Goal: Find specific page/section: Find specific page/section

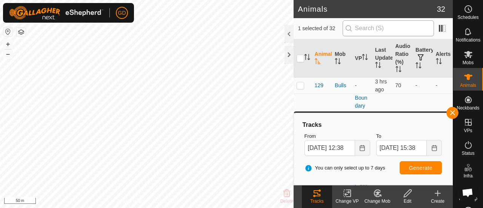
scroll to position [2506, 0]
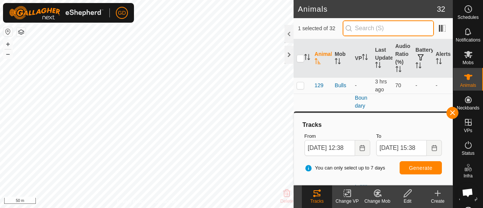
click at [369, 28] on input "text" at bounding box center [388, 28] width 91 height 16
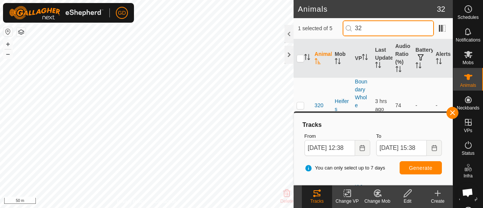
type input "325"
checkbox input "true"
type input "325"
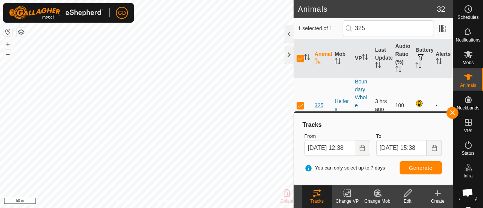
click at [318, 103] on span "325" at bounding box center [319, 106] width 9 height 8
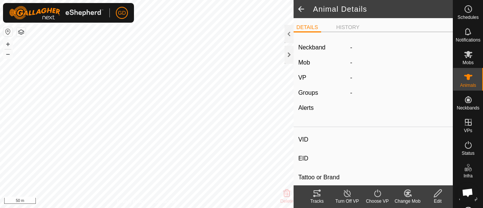
type input "325"
type input "982123826118082"
type input "-"
type input "Droughtmaster"
type input "-"
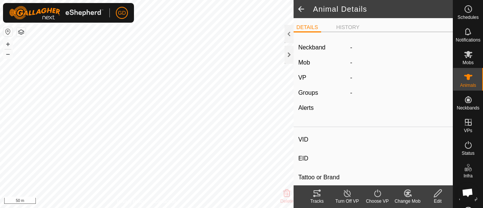
type input "378 kg"
type input "-"
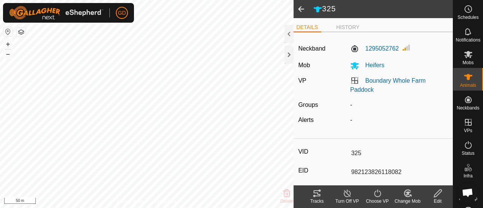
drag, startPoint x: 399, startPoint y: 172, endPoint x: 349, endPoint y: 172, distance: 49.8
click at [349, 172] on input "982123826118082" at bounding box center [398, 172] width 100 height 13
drag, startPoint x: 335, startPoint y: 162, endPoint x: 388, endPoint y: 172, distance: 54.1
click at [388, 172] on input "982123826118082" at bounding box center [398, 172] width 100 height 13
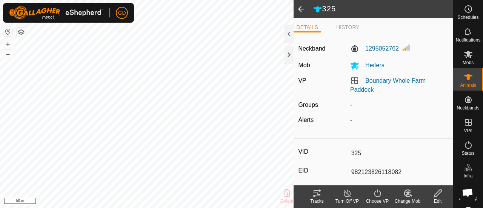
click at [298, 11] on span at bounding box center [301, 9] width 15 height 18
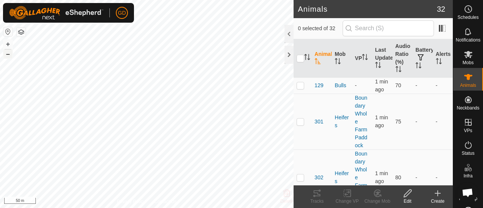
scroll to position [2506, 0]
click at [8, 55] on button "–" at bounding box center [7, 53] width 9 height 9
click at [289, 54] on div at bounding box center [289, 55] width 9 height 18
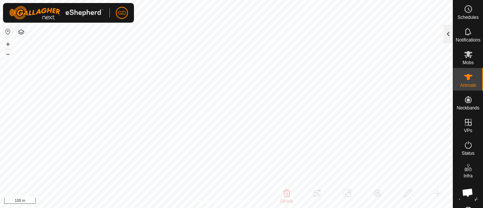
click at [448, 34] on div at bounding box center [448, 34] width 9 height 18
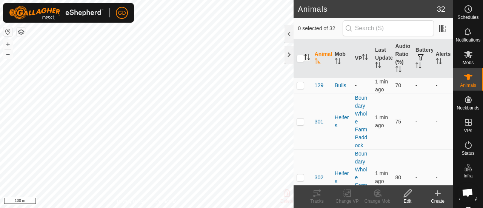
click at [307, 56] on icon "Activate to sort" at bounding box center [307, 57] width 6 height 6
checkbox input "true"
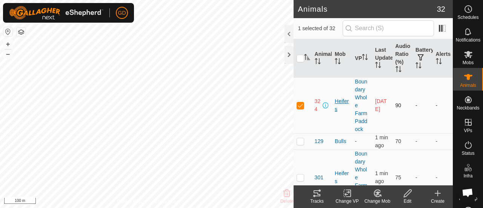
click at [339, 100] on div "Heifers" at bounding box center [342, 105] width 14 height 16
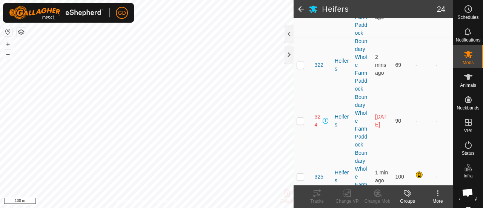
scroll to position [1282, 0]
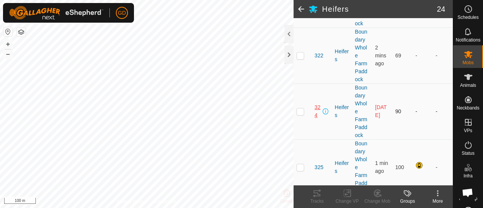
click at [316, 109] on span "324" at bounding box center [318, 111] width 6 height 16
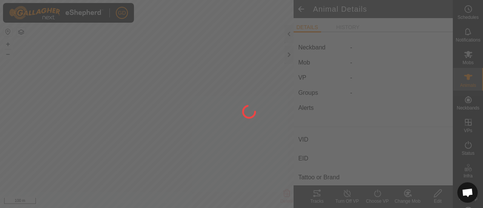
type input "324"
type input "982123826118495"
type input "-"
type input "Droughtmaster"
type input "-"
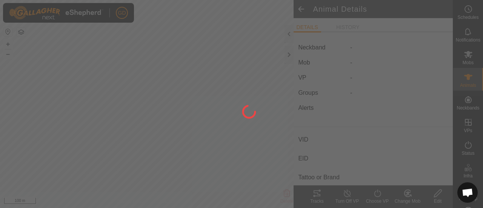
type input "283 kg"
type input "-"
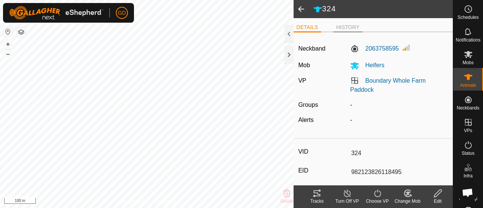
click at [346, 26] on li "HISTORY" at bounding box center [347, 27] width 29 height 9
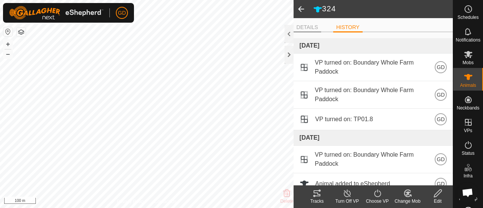
click at [306, 26] on li "DETAILS" at bounding box center [308, 27] width 28 height 9
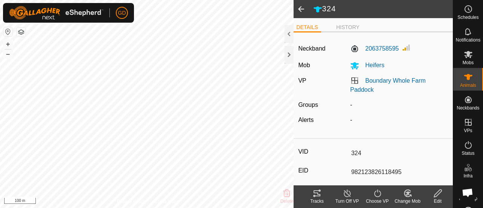
click at [300, 9] on span at bounding box center [301, 9] width 15 height 18
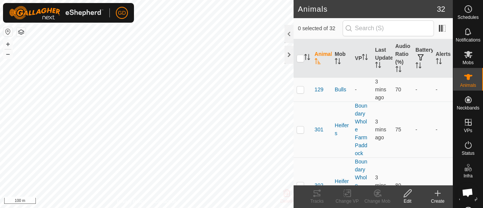
click at [316, 61] on icon "Activate to sort" at bounding box center [318, 61] width 6 height 6
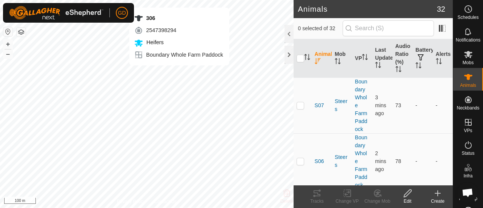
checkbox input "true"
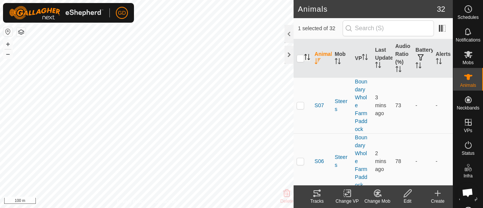
click at [308, 55] on icon "Activate to sort" at bounding box center [307, 57] width 6 height 6
click at [316, 193] on icon at bounding box center [317, 193] width 7 height 6
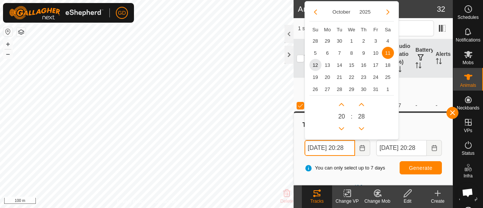
click at [313, 148] on input "11 Oct, 2025 20:28" at bounding box center [330, 148] width 51 height 16
click at [349, 145] on input "12 Oct, 2025 20:28" at bounding box center [330, 148] width 51 height 16
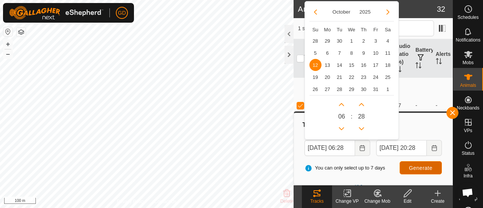
click at [414, 164] on button "Generate" at bounding box center [421, 167] width 42 height 13
click at [345, 148] on input "12 Oct, 2025 06:28" at bounding box center [330, 148] width 51 height 16
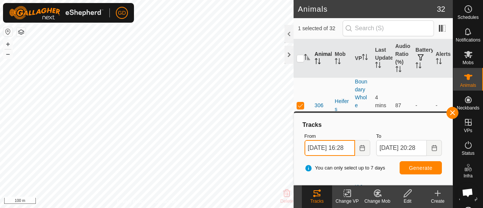
type input "12 Oct, 2025 16:28"
click at [417, 167] on span "Generate" at bounding box center [420, 168] width 23 height 6
click at [6, 44] on button "+" at bounding box center [7, 44] width 9 height 9
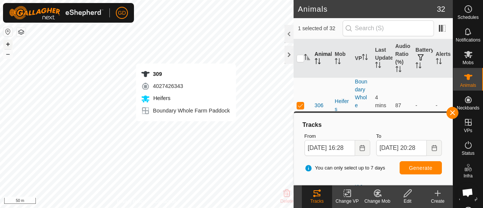
checkbox input "true"
checkbox input "false"
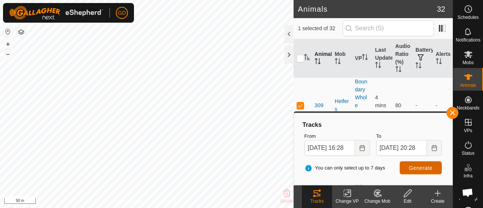
click at [412, 166] on span "Generate" at bounding box center [420, 168] width 23 height 6
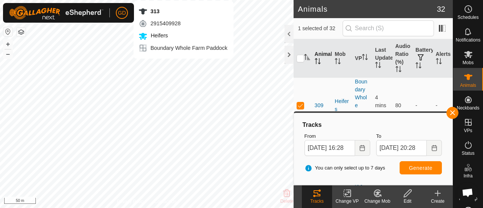
checkbox input "true"
checkbox input "false"
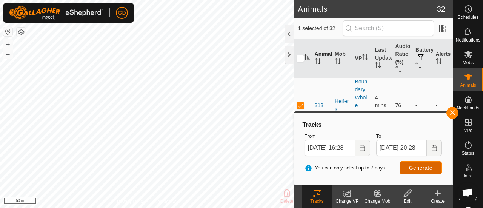
click at [413, 167] on span "Generate" at bounding box center [420, 168] width 23 height 6
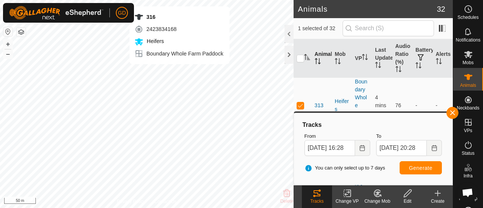
checkbox input "true"
checkbox input "false"
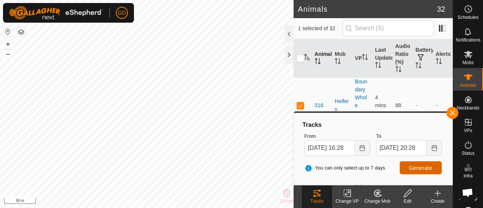
click at [413, 166] on span "Generate" at bounding box center [420, 168] width 23 height 6
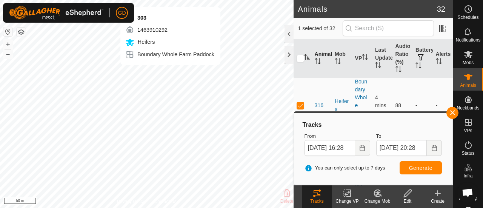
checkbox input "true"
checkbox input "false"
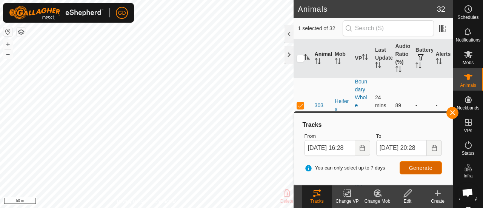
click at [411, 165] on span "Generate" at bounding box center [420, 168] width 23 height 6
click at [8, 43] on button "+" at bounding box center [7, 44] width 9 height 9
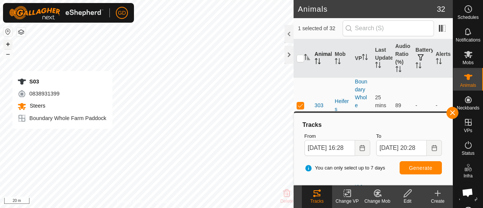
checkbox input "true"
checkbox input "false"
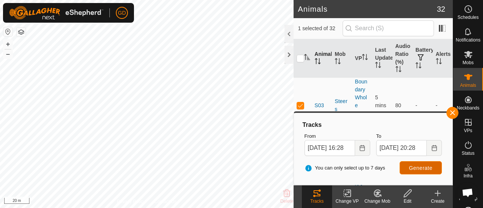
click at [416, 167] on span "Generate" at bounding box center [420, 168] width 23 height 6
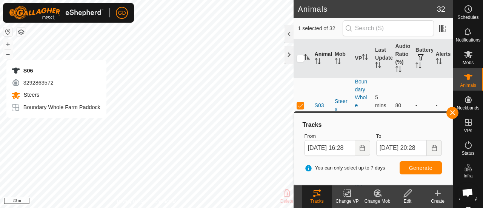
checkbox input "true"
checkbox input "false"
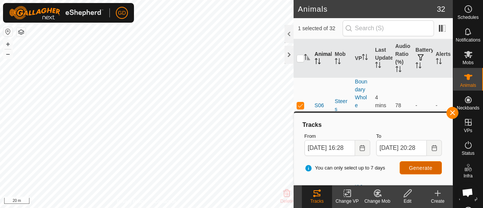
click at [420, 165] on span "Generate" at bounding box center [420, 168] width 23 height 6
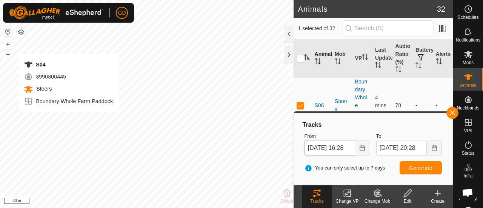
checkbox input "true"
checkbox input "false"
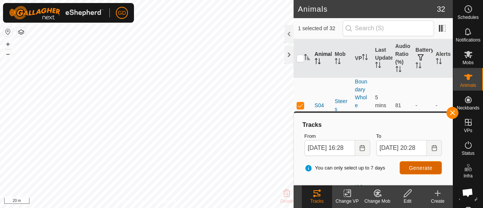
click at [413, 168] on span "Generate" at bounding box center [420, 168] width 23 height 6
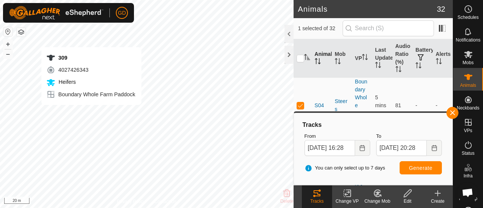
checkbox input "true"
checkbox input "false"
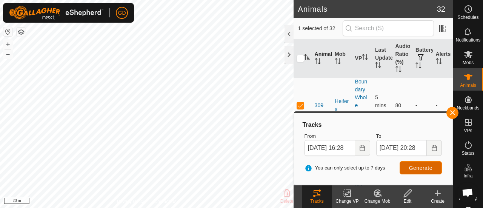
click at [414, 168] on span "Generate" at bounding box center [420, 168] width 23 height 6
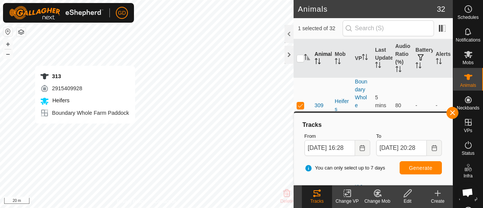
checkbox input "true"
checkbox input "false"
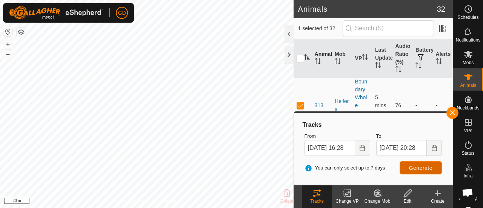
click at [417, 169] on span "Generate" at bounding box center [420, 168] width 23 height 6
click at [453, 111] on button "button" at bounding box center [452, 113] width 12 height 12
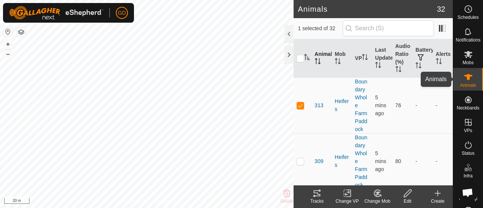
click at [466, 76] on icon at bounding box center [468, 77] width 8 height 6
click at [415, 64] on icon "Activate to sort" at bounding box center [418, 65] width 6 height 6
click at [299, 105] on p-checkbox at bounding box center [301, 105] width 8 height 6
checkbox input "false"
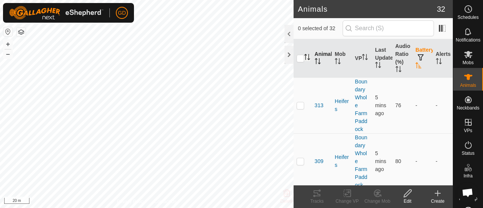
click at [415, 65] on icon "Activate to sort" at bounding box center [418, 65] width 6 height 6
click at [436, 60] on icon "Activate to sort" at bounding box center [439, 61] width 6 height 6
click at [436, 62] on icon "Activate to sort" at bounding box center [439, 61] width 6 height 6
click at [337, 101] on div "Heifers" at bounding box center [342, 105] width 14 height 16
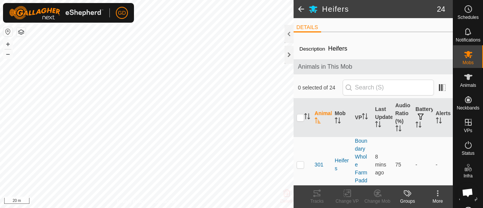
click at [337, 101] on th "Mob" at bounding box center [342, 117] width 20 height 38
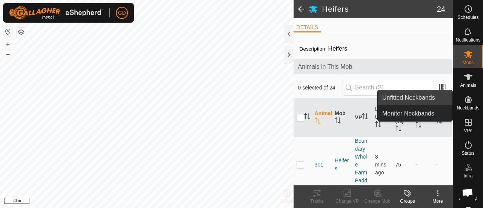
click at [415, 94] on link "Unfitted Neckbands" at bounding box center [415, 97] width 75 height 15
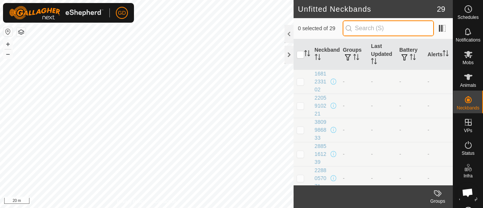
click at [384, 31] on input "text" at bounding box center [388, 28] width 91 height 16
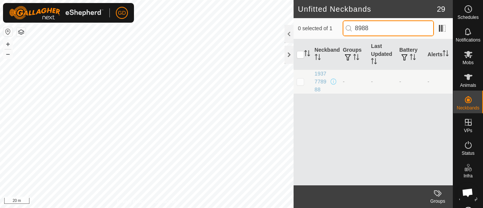
drag, startPoint x: 386, startPoint y: 28, endPoint x: 347, endPoint y: 30, distance: 38.9
click at [347, 30] on div "0 selected of 1 8988" at bounding box center [373, 28] width 150 height 16
paste input "1811800010"
type input "1"
type input "8988"
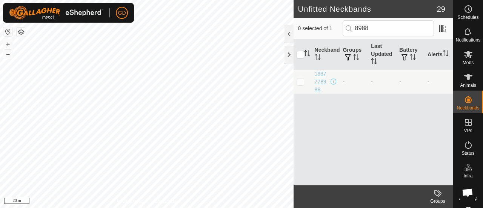
click at [318, 81] on div "1937778988" at bounding box center [322, 82] width 15 height 24
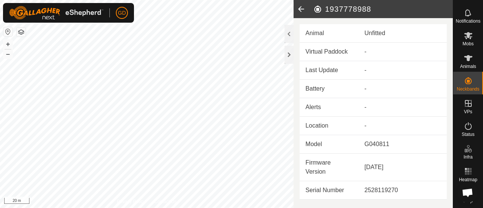
scroll to position [24, 0]
drag, startPoint x: 372, startPoint y: 8, endPoint x: 327, endPoint y: 9, distance: 44.5
click at [327, 9] on h2 "1937778988" at bounding box center [383, 9] width 140 height 9
copy h2 "1937778988"
